Goal: Task Accomplishment & Management: Use online tool/utility

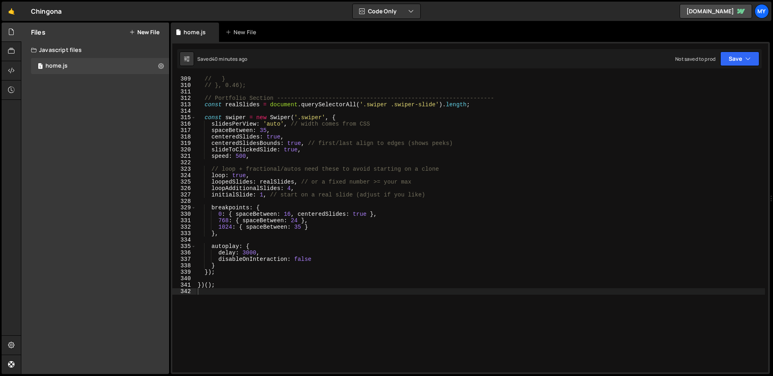
click at [385, 155] on div "// fearWord.style.fontVariationSettings = `"wght" ${w}`; // } // }, 0.46); // P…" at bounding box center [480, 224] width 569 height 310
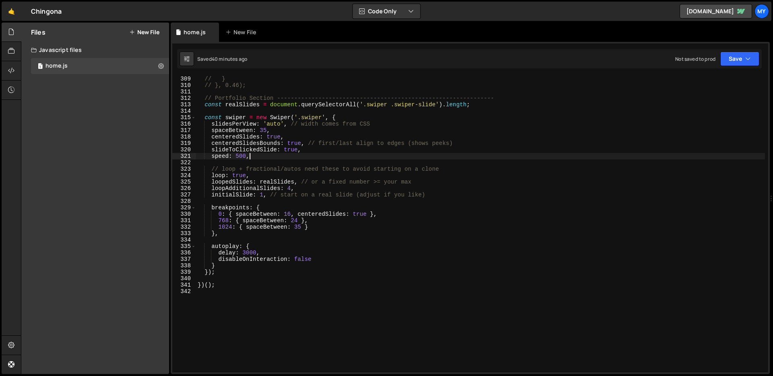
type textarea "})();"
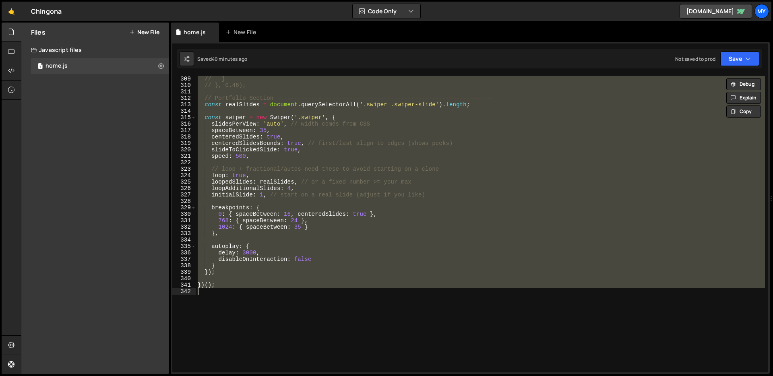
paste textarea
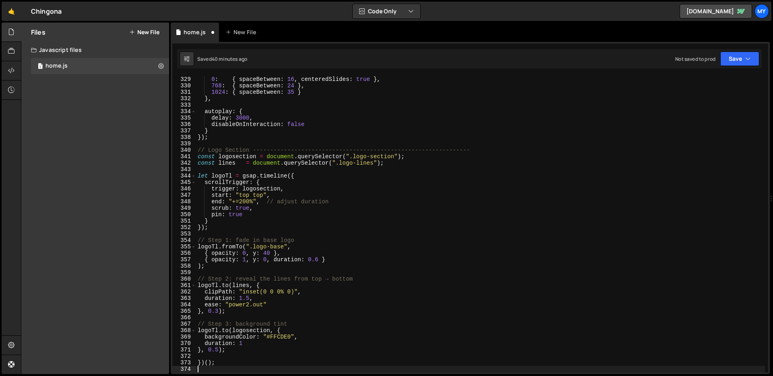
scroll to position [2112, 0]
click at [728, 54] on button "Save" at bounding box center [739, 59] width 39 height 14
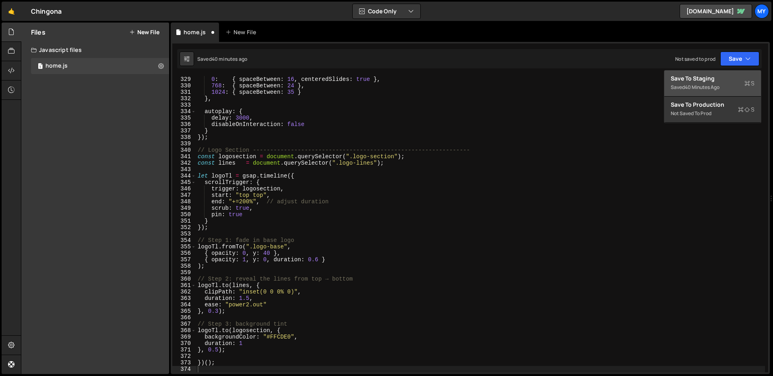
click at [714, 81] on div "Save to Staging S" at bounding box center [713, 78] width 84 height 8
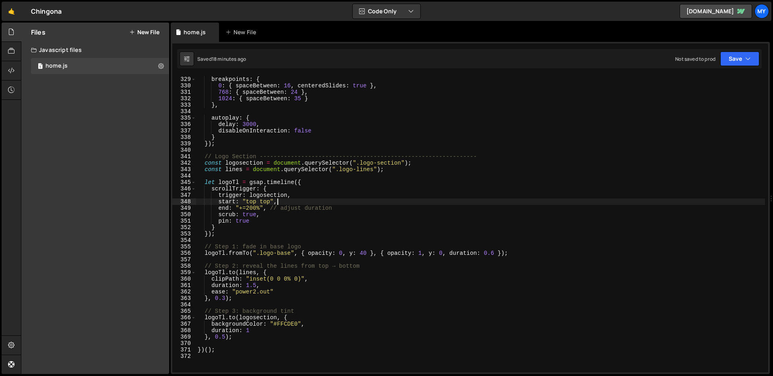
click at [367, 205] on div "breakpoints : { 0 : { spaceBetween : 16 , centeredSlides : true } , 768 : { spa…" at bounding box center [480, 225] width 569 height 310
type textarea "})();"
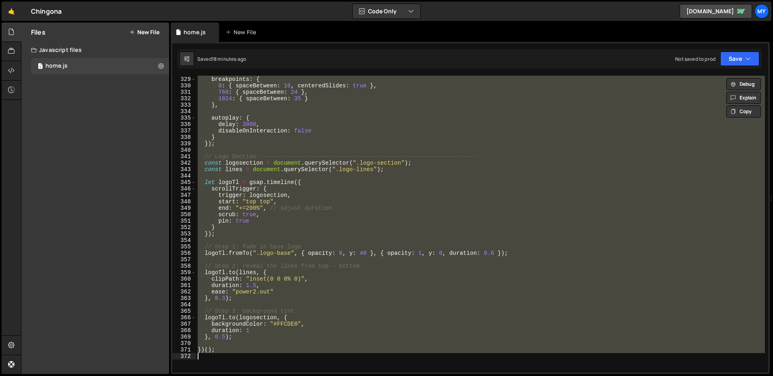
paste textarea
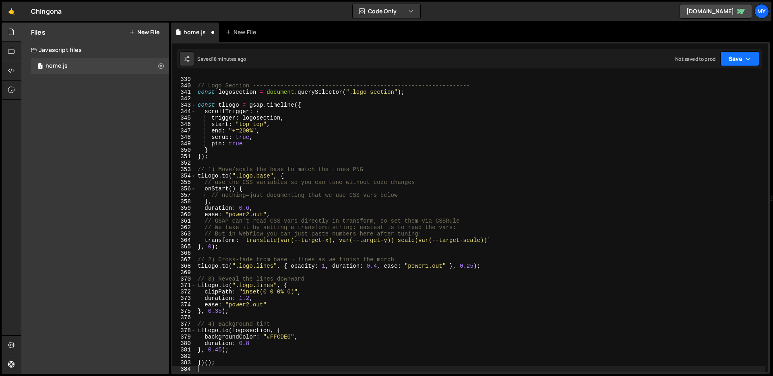
drag, startPoint x: 737, startPoint y: 56, endPoint x: 703, endPoint y: 68, distance: 35.6
click at [737, 56] on button "Save" at bounding box center [739, 59] width 39 height 14
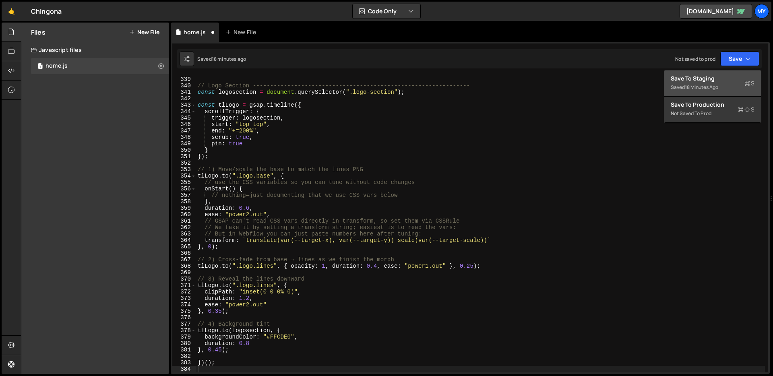
click at [694, 81] on div "Save to Staging S" at bounding box center [713, 78] width 84 height 8
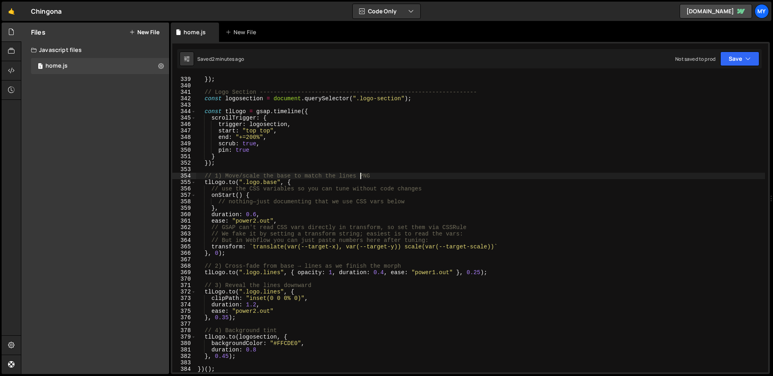
click at [360, 179] on div "} }) ; // Logo Section --------------------------------------------------------…" at bounding box center [480, 225] width 569 height 310
type textarea "})();"
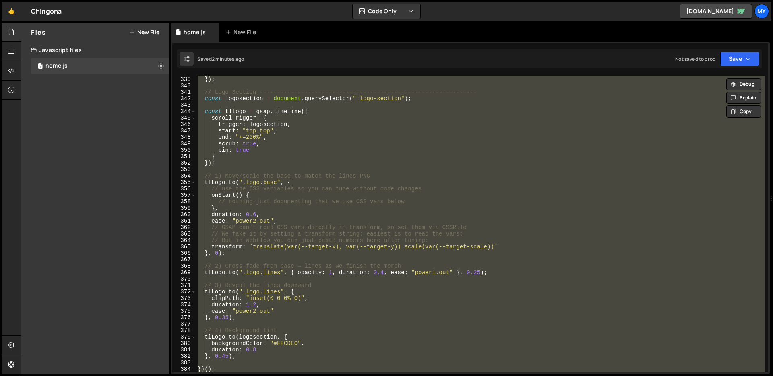
paste textarea
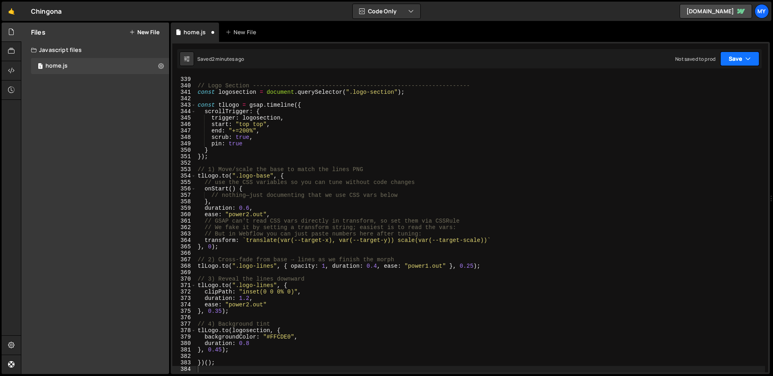
click at [734, 59] on button "Save" at bounding box center [739, 59] width 39 height 14
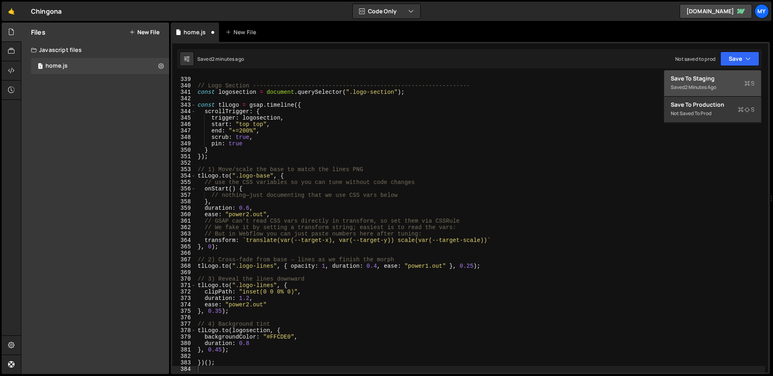
click at [727, 82] on div "Save to Staging S" at bounding box center [713, 78] width 84 height 8
